Goal: Navigation & Orientation: Find specific page/section

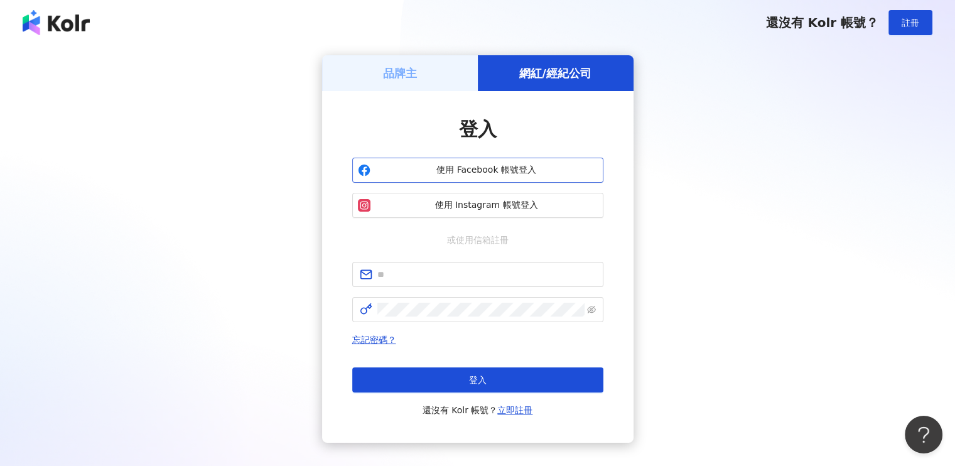
click at [493, 173] on span "使用 Facebook 帳號登入" at bounding box center [487, 170] width 222 height 13
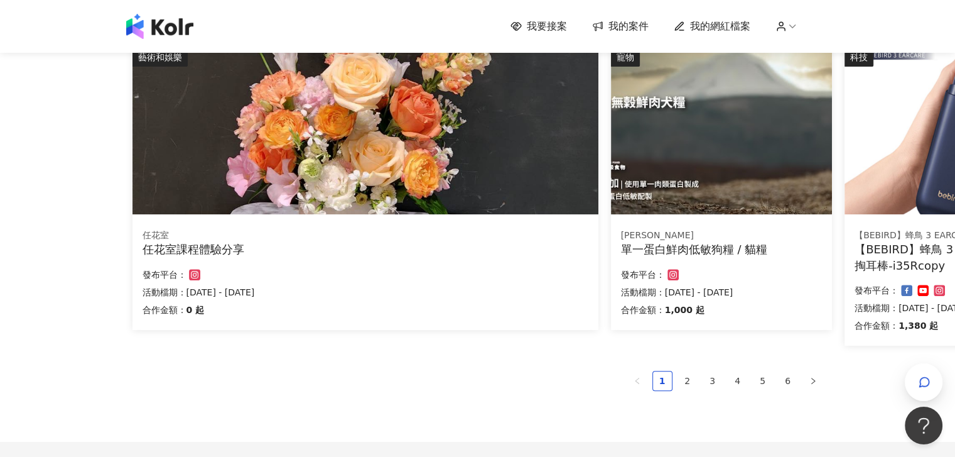
scroll to position [816, 0]
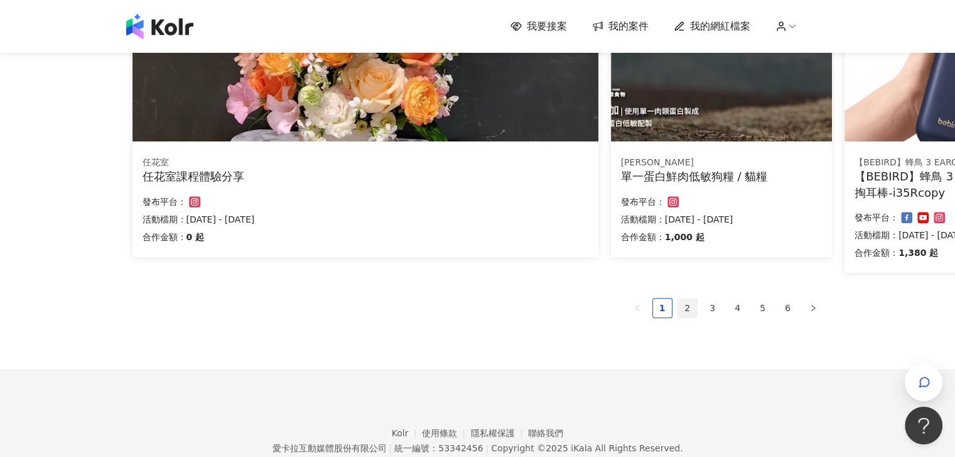
click at [687, 310] on link "2" at bounding box center [687, 307] width 19 height 19
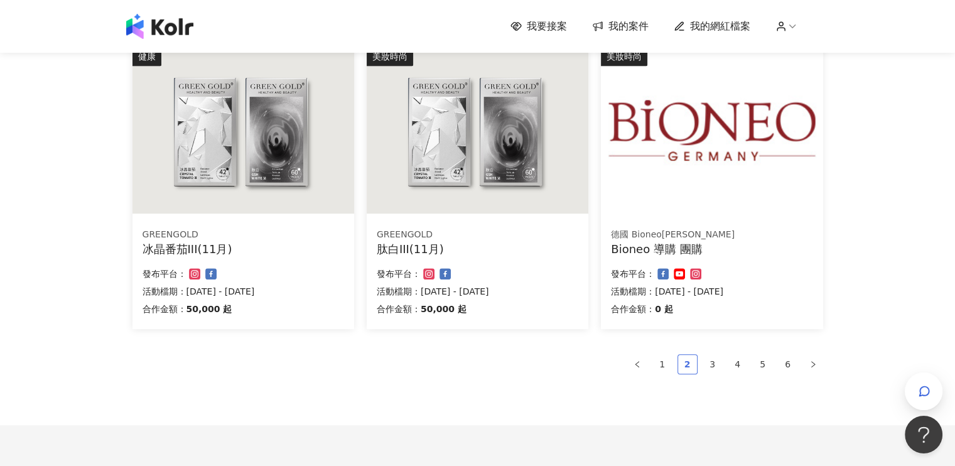
scroll to position [858, 0]
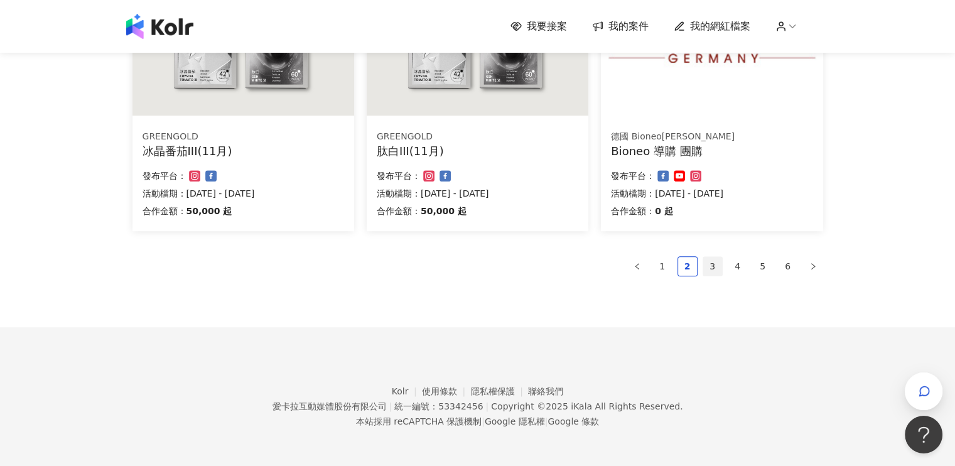
click at [715, 268] on link "3" at bounding box center [712, 266] width 19 height 19
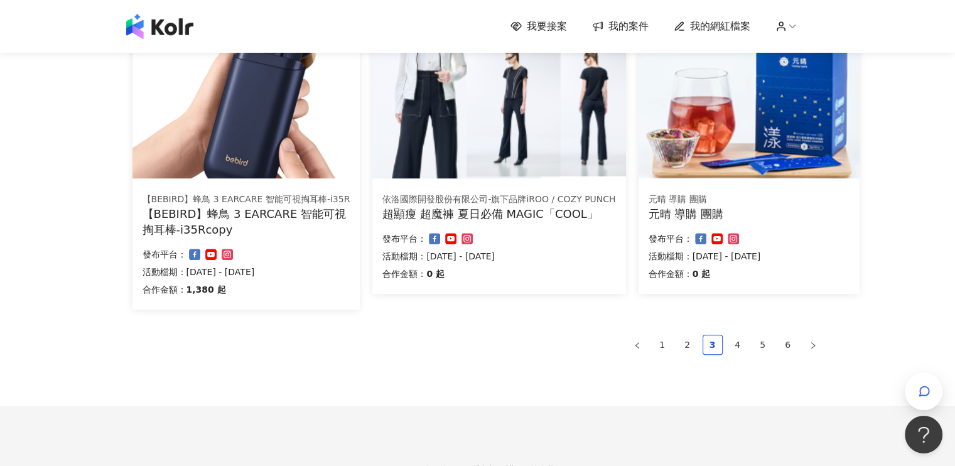
scroll to position [874, 0]
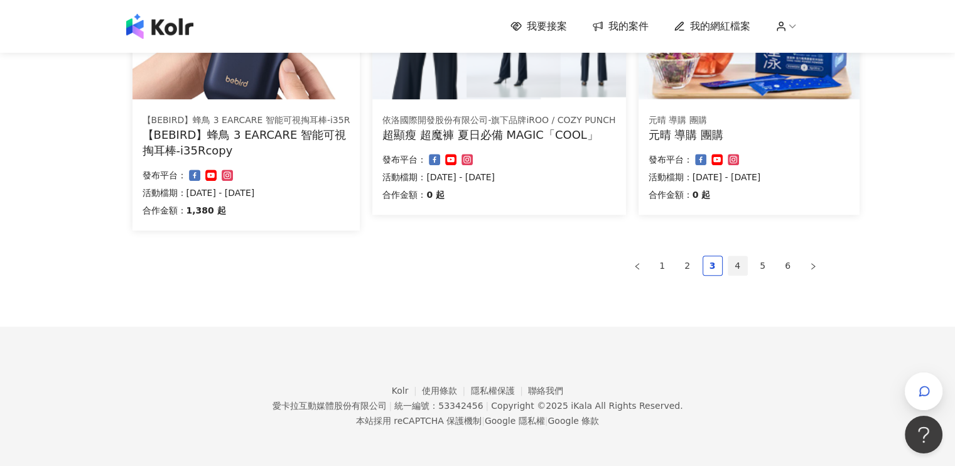
click at [735, 261] on link "4" at bounding box center [738, 265] width 19 height 19
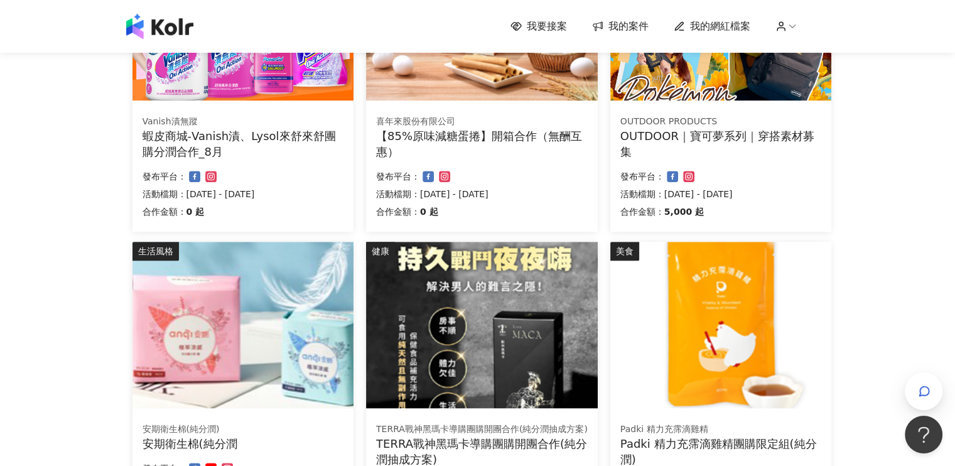
scroll to position [754, 0]
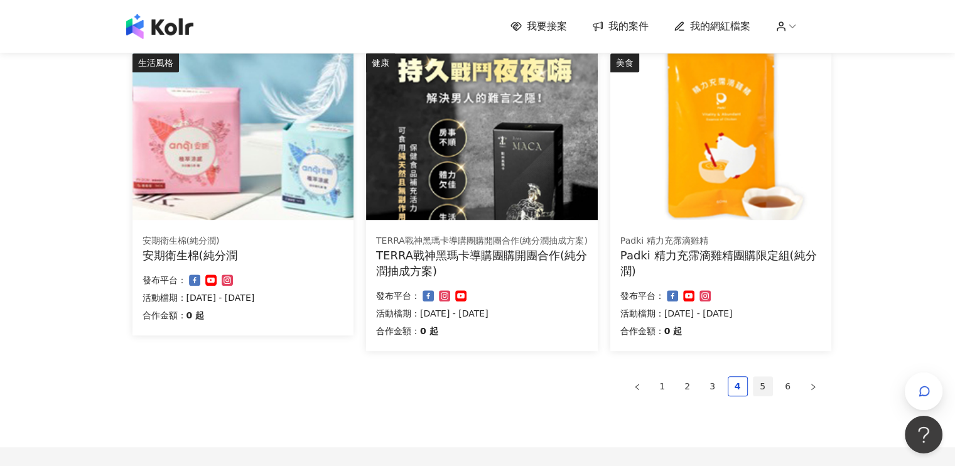
click at [767, 391] on link "5" at bounding box center [763, 386] width 19 height 19
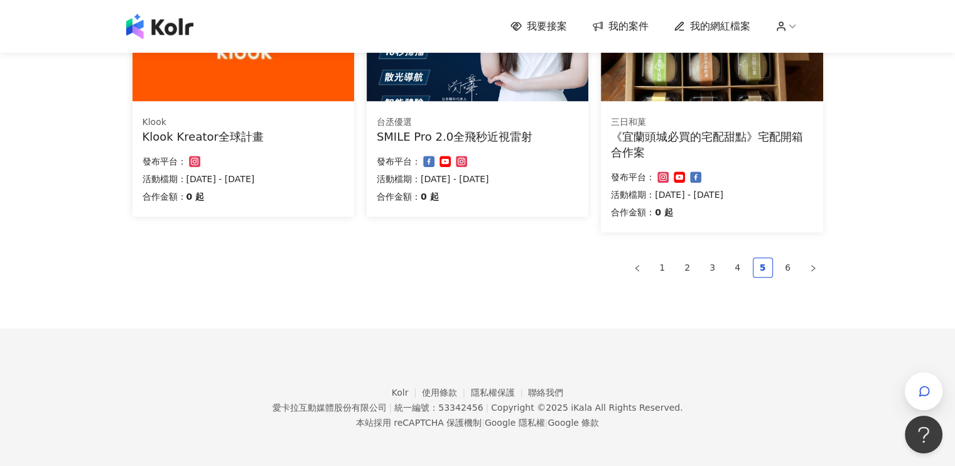
scroll to position [874, 0]
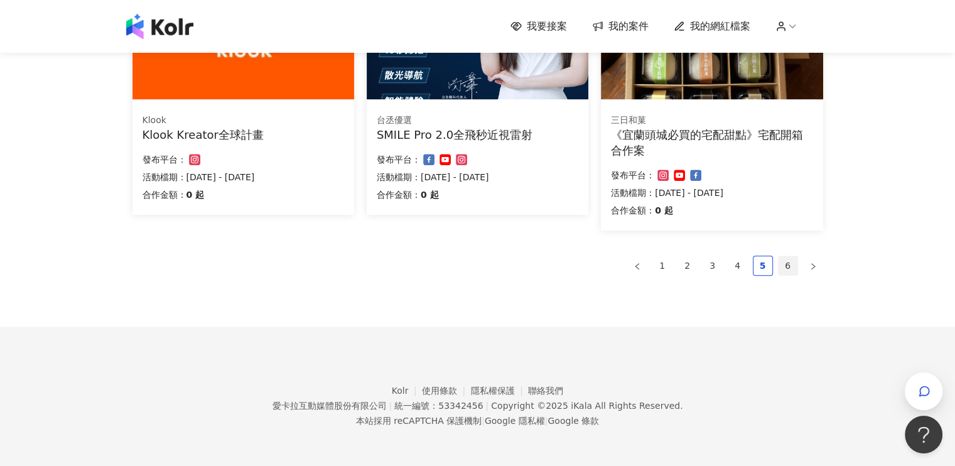
click at [783, 269] on link "6" at bounding box center [788, 265] width 19 height 19
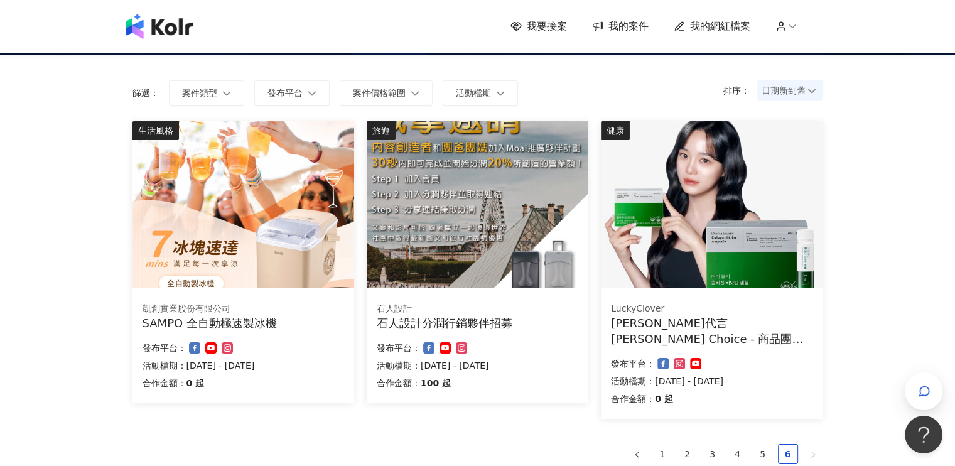
scroll to position [0, 0]
